Goal: Transaction & Acquisition: Download file/media

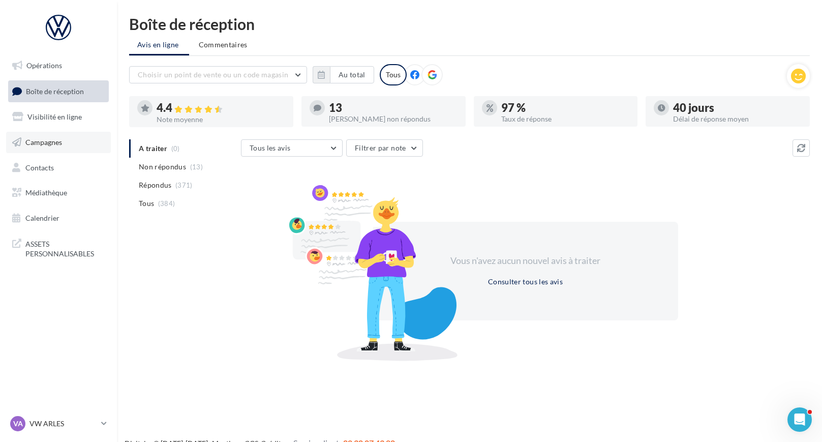
click at [65, 141] on link "Campagnes" at bounding box center [58, 142] width 105 height 21
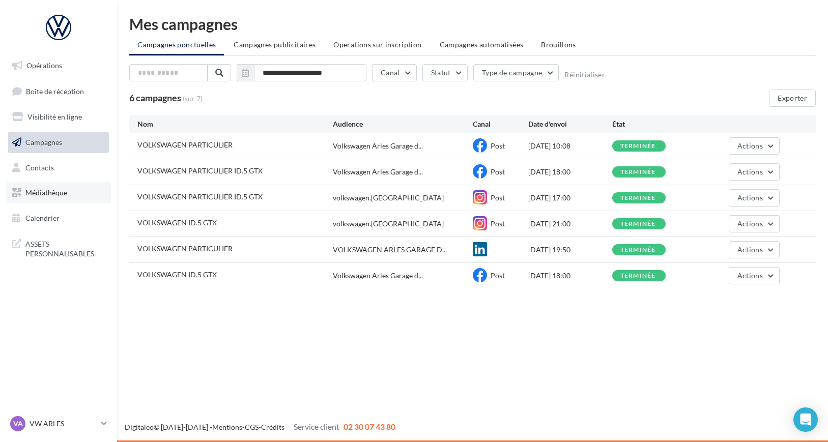
click at [80, 194] on link "Médiathèque" at bounding box center [58, 192] width 105 height 21
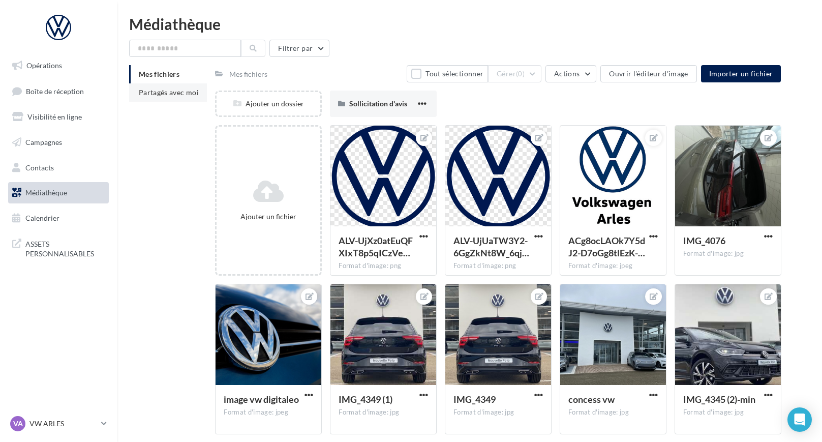
click at [167, 94] on span "Partagés avec moi" at bounding box center [169, 92] width 60 height 9
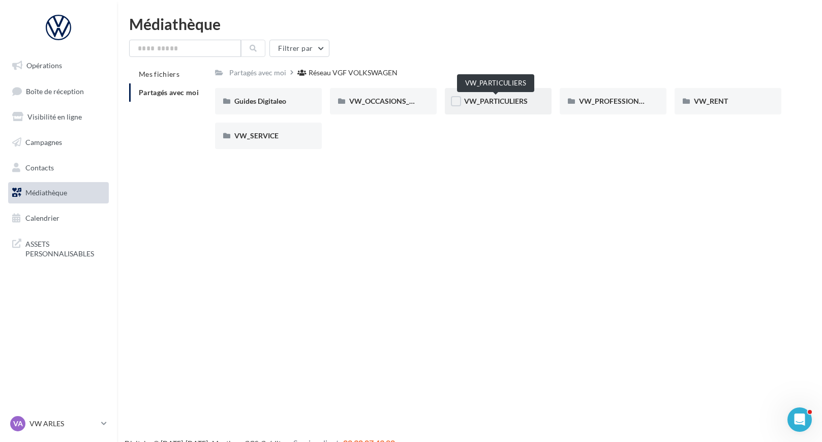
click at [502, 99] on span "VW_PARTICULIERS" at bounding box center [496, 101] width 64 height 9
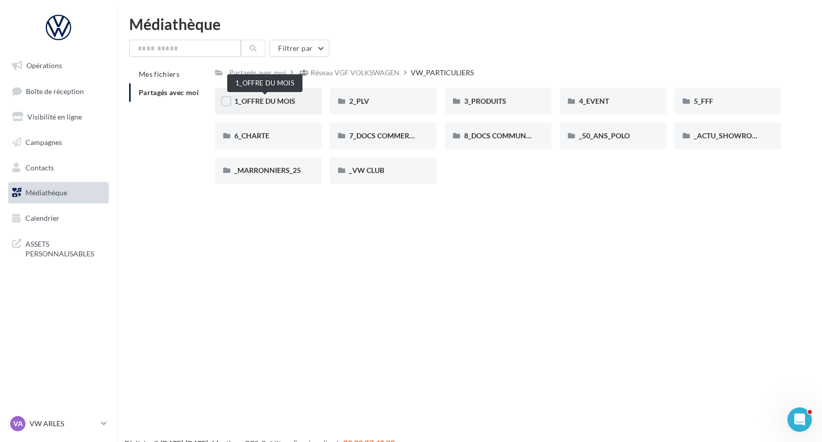
click at [261, 99] on span "1_OFFRE DU MOIS" at bounding box center [264, 101] width 61 height 9
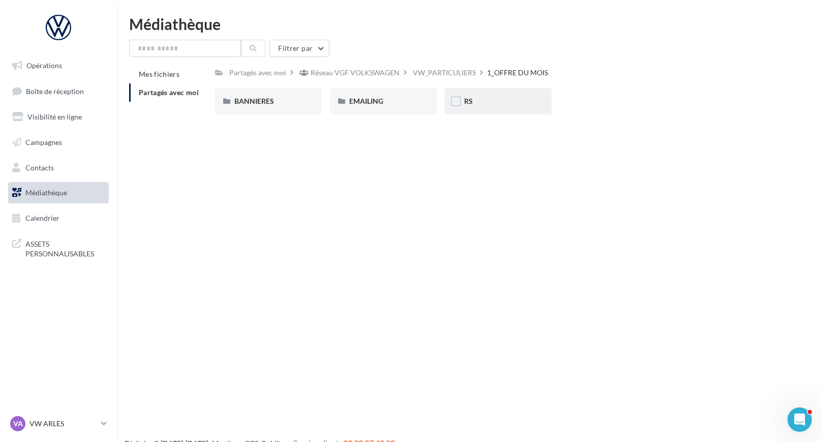
click at [490, 100] on div "RS" at bounding box center [498, 101] width 68 height 10
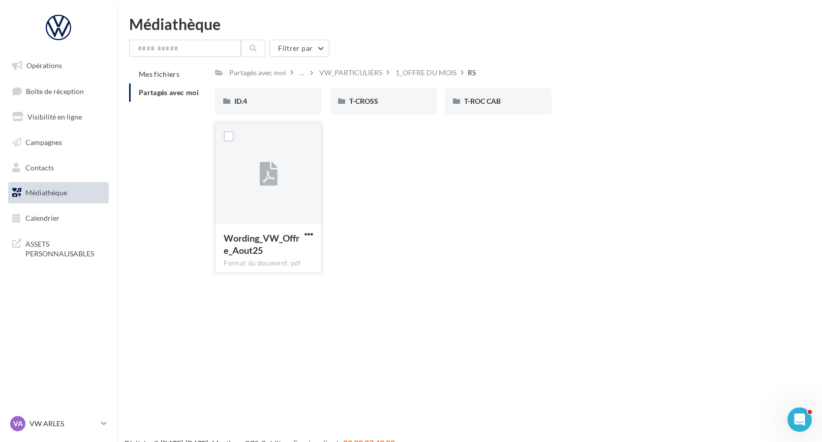
click at [287, 179] on div at bounding box center [269, 174] width 106 height 102
click at [305, 231] on span "button" at bounding box center [309, 234] width 9 height 9
click at [294, 253] on button "Télécharger" at bounding box center [265, 254] width 102 height 26
click at [393, 103] on div "T-CROSS" at bounding box center [383, 101] width 68 height 10
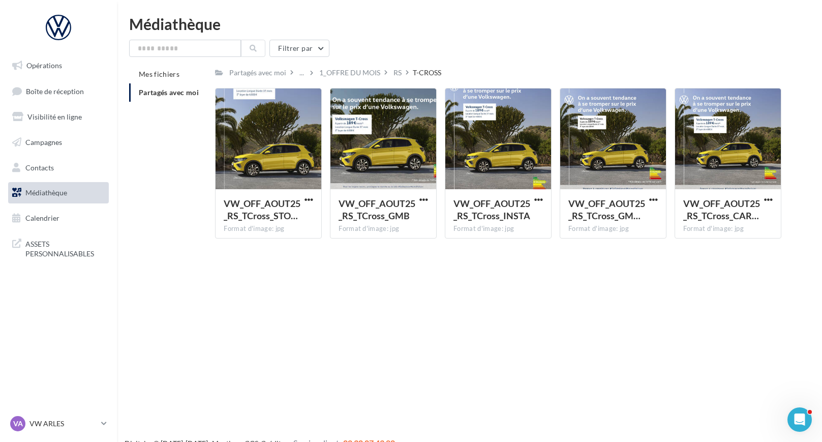
click at [410, 293] on div "Opérations Boîte de réception Visibilité en ligne Campagnes Contacts Médiathèqu…" at bounding box center [411, 237] width 822 height 442
click at [62, 190] on span "Médiathèque" at bounding box center [46, 192] width 42 height 9
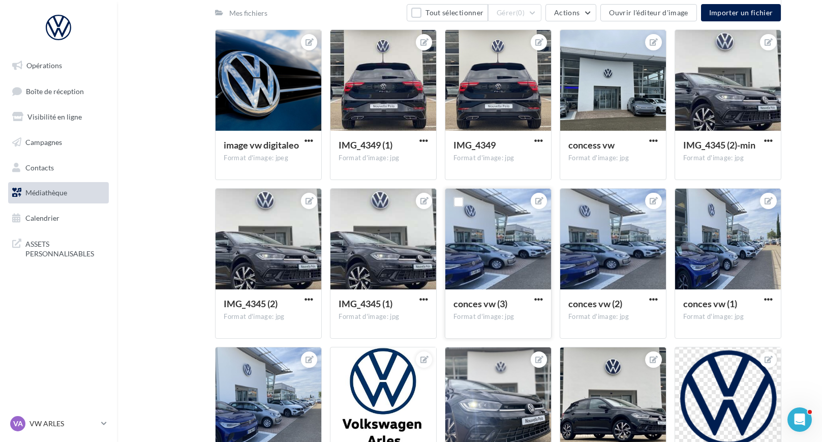
scroll to position [362, 0]
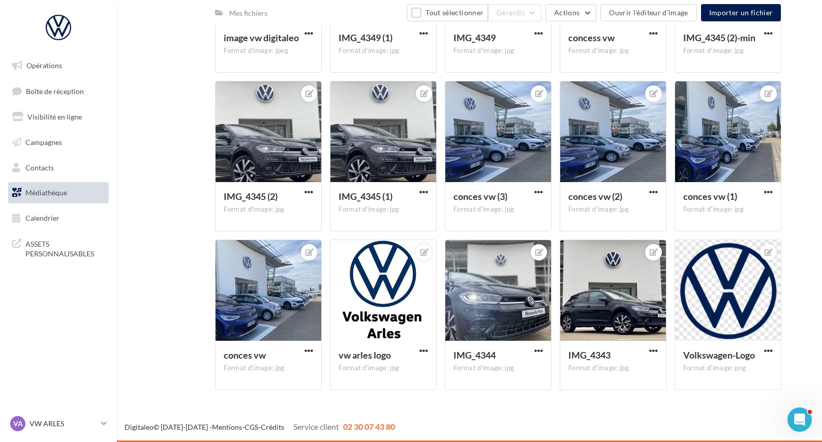
click at [98, 371] on nav "Opérations Boîte de réception Visibilité en ligne Campagnes Contacts Médiathèqu…" at bounding box center [58, 221] width 117 height 442
